Goal: Find specific page/section: Find specific page/section

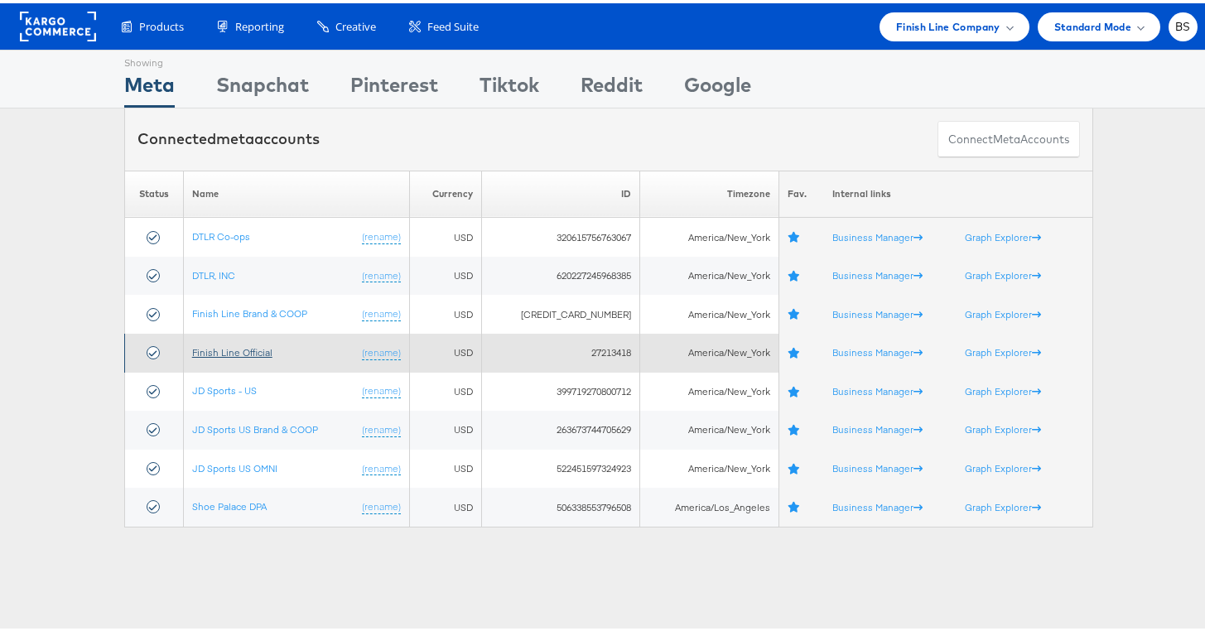
click at [212, 350] on link "Finish Line Official" at bounding box center [232, 349] width 80 height 12
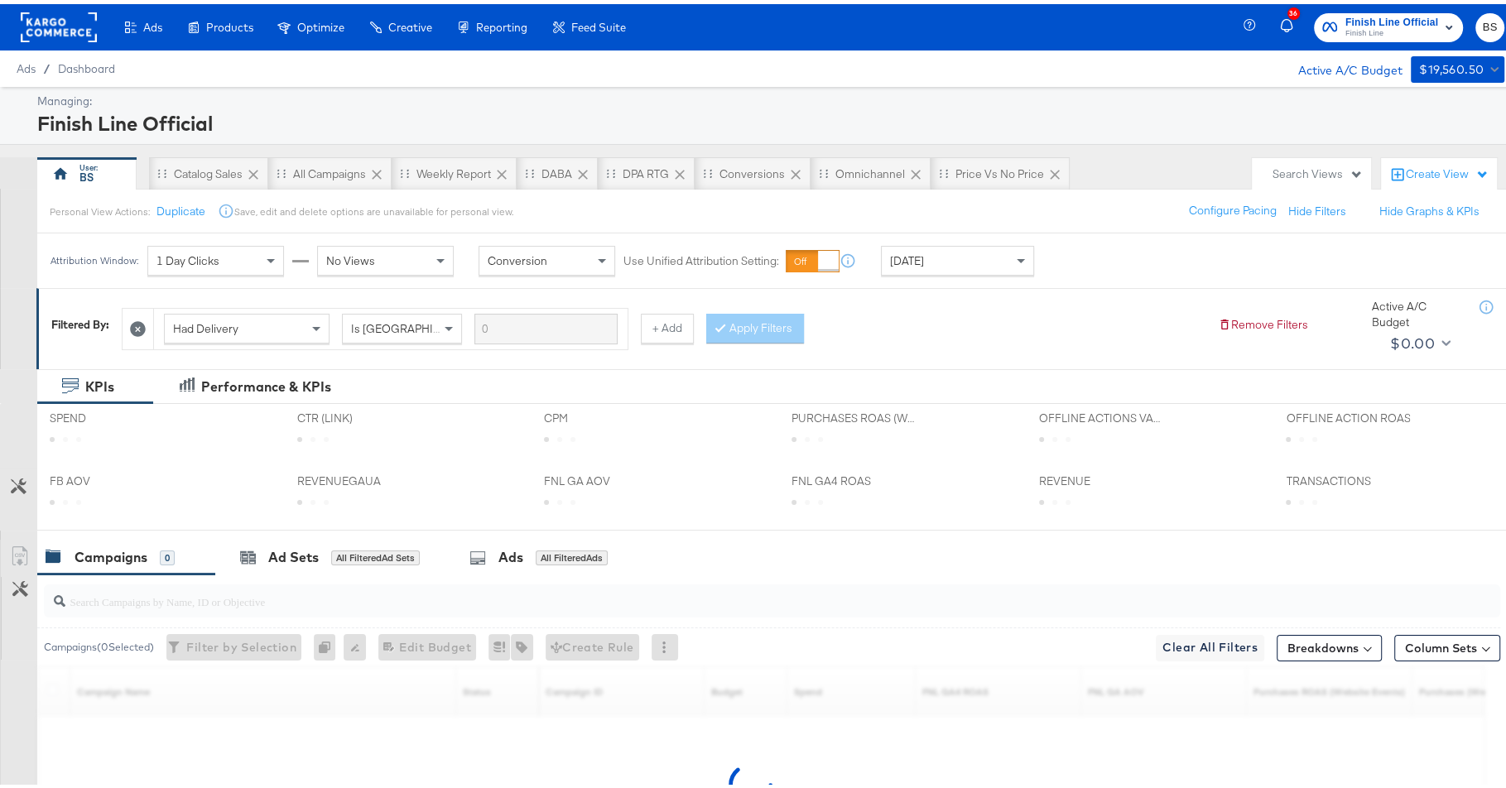
click at [1326, 32] on span "Finish Line Official Finish Line" at bounding box center [1388, 23] width 132 height 26
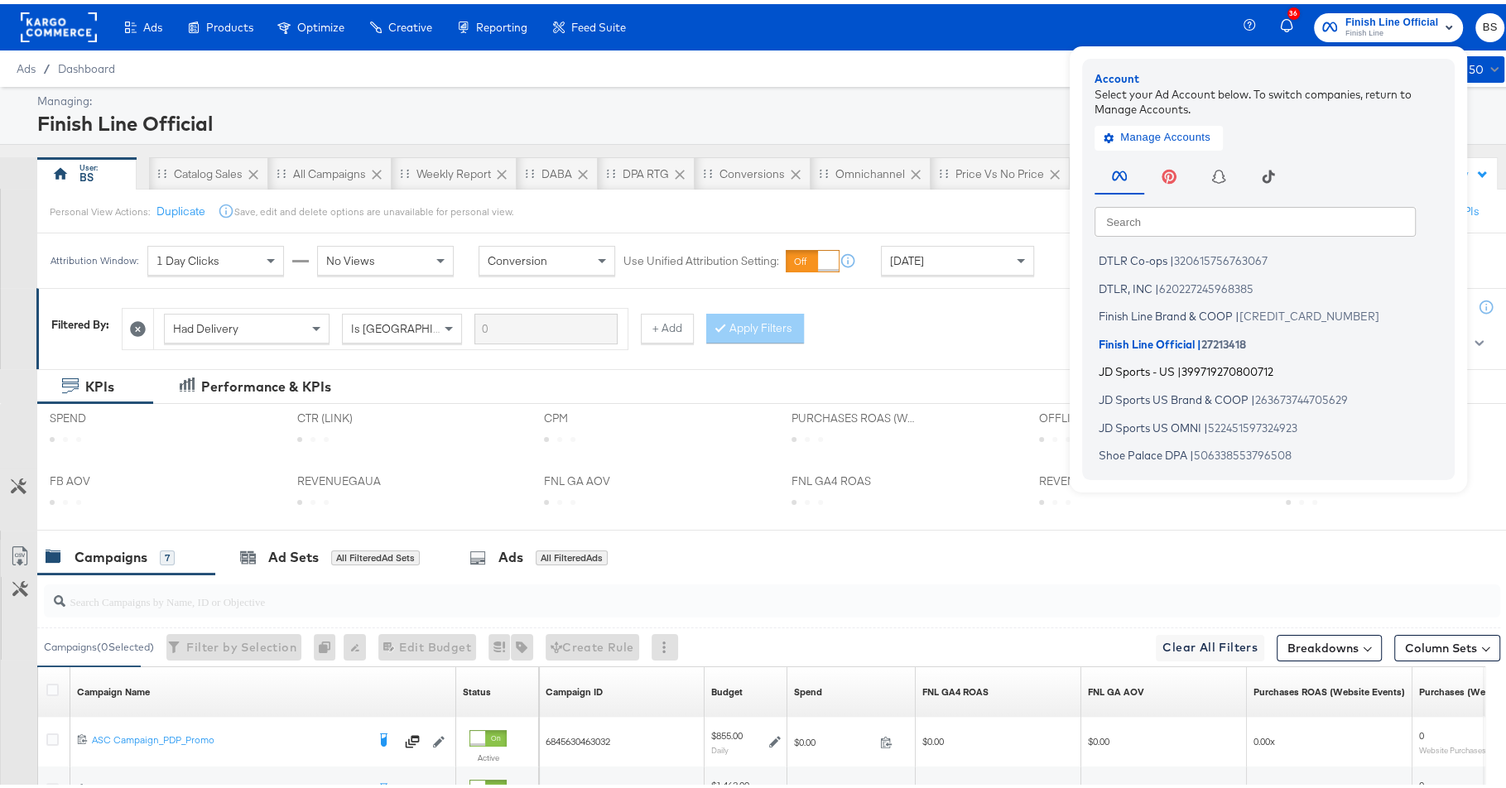
click at [1182, 362] on span "399719270800712" at bounding box center [1228, 367] width 92 height 13
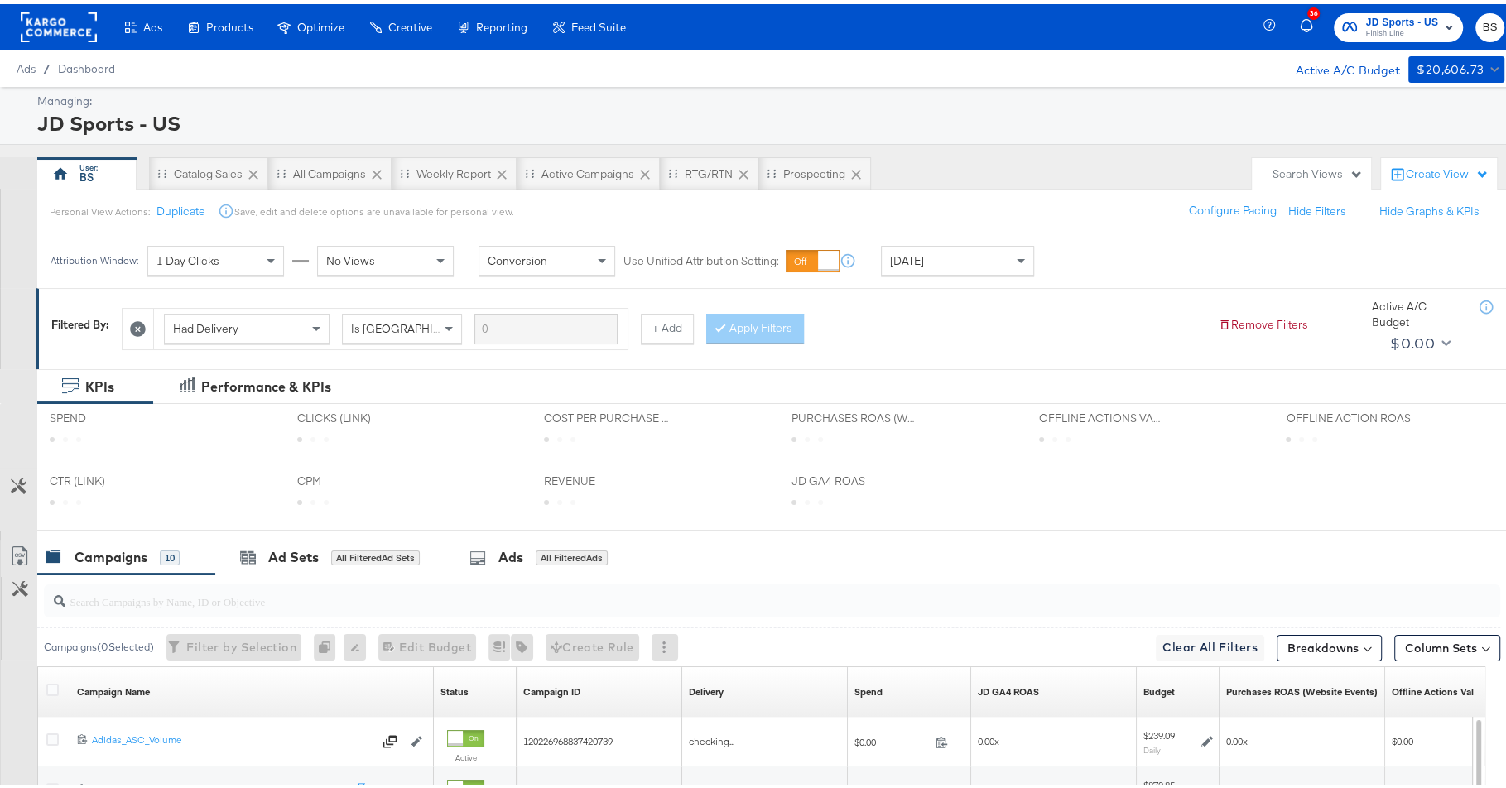
click at [1031, 191] on div "Personal View Actions: Duplicate Save, edit and delete options are unavailable …" at bounding box center [778, 207] width 1485 height 45
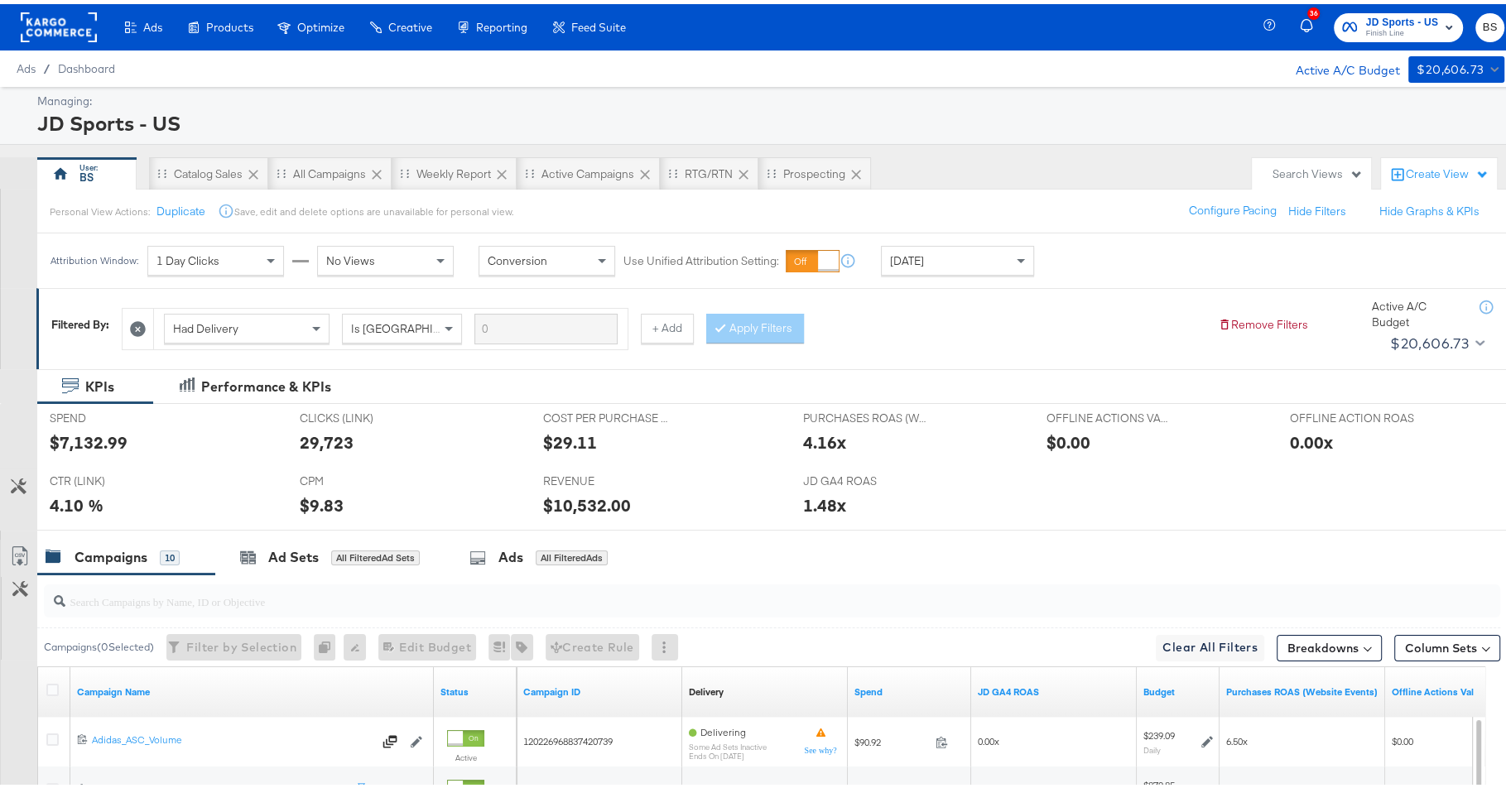
click at [1001, 243] on div "Today" at bounding box center [958, 257] width 152 height 28
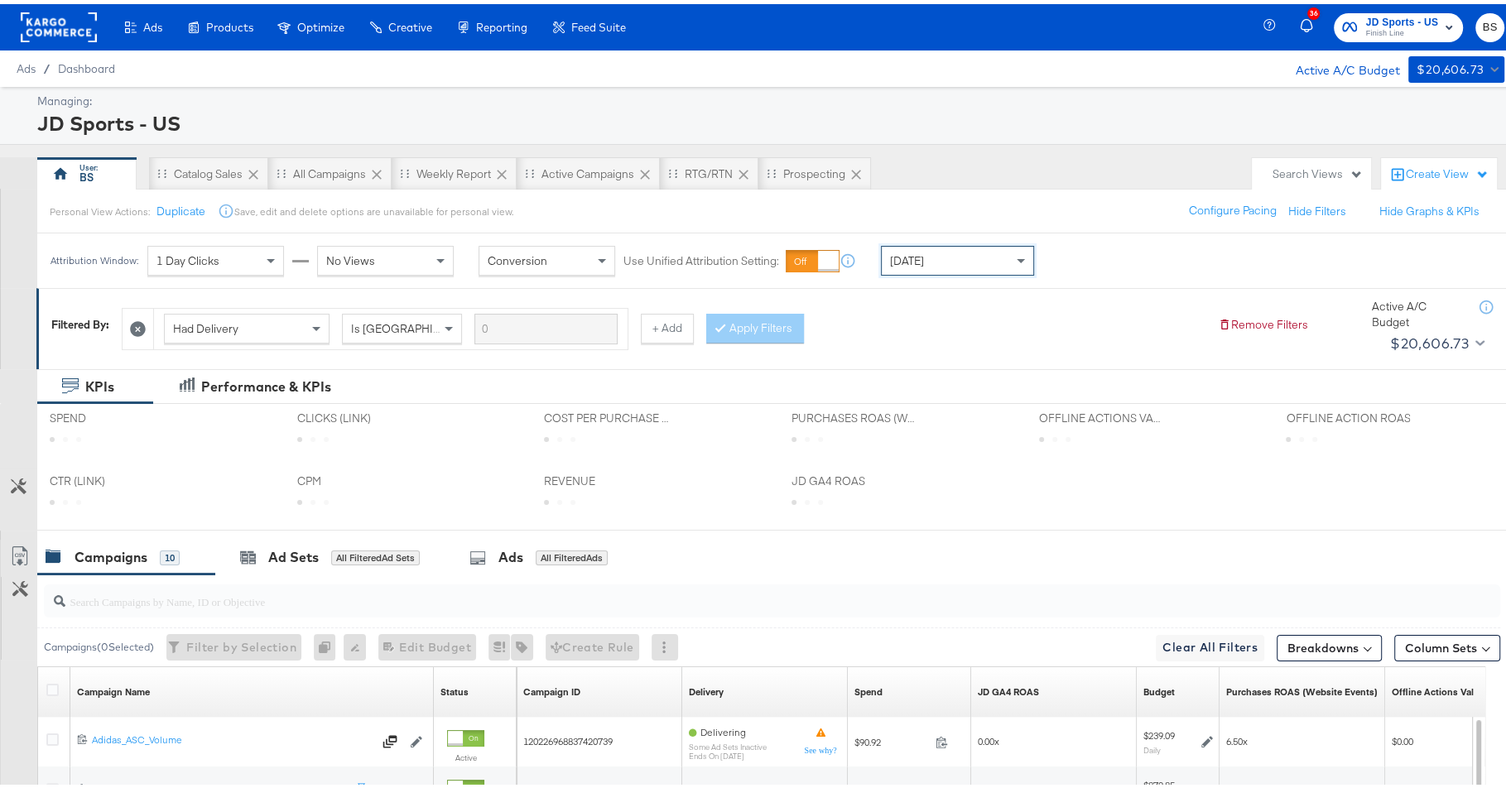
click at [1006, 166] on div "BS Catalog Sales All Campaigns Weekly Report Active Campaigns RTG/RTN Prospecti…" at bounding box center [640, 169] width 1207 height 33
